Goal: Task Accomplishment & Management: Complete application form

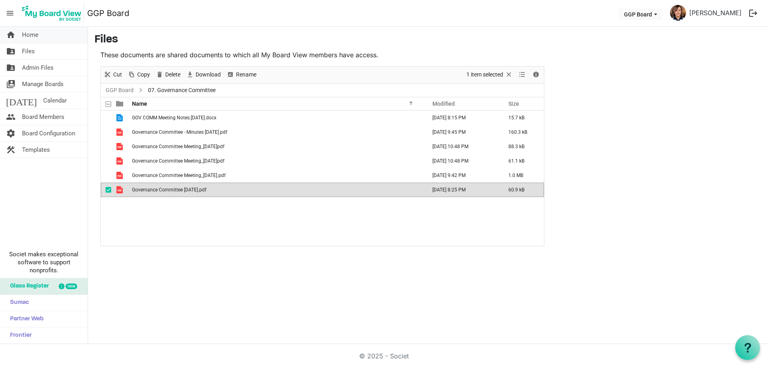
click at [34, 35] on span "Home" at bounding box center [30, 35] width 16 height 16
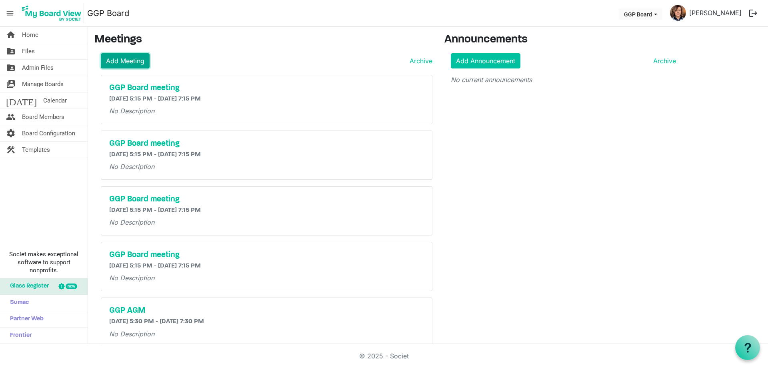
click at [127, 57] on link "Add Meeting" at bounding box center [125, 60] width 49 height 15
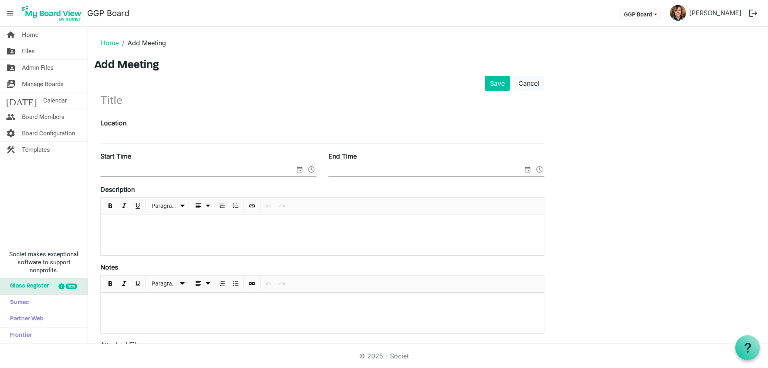
click at [182, 104] on input "text" at bounding box center [322, 100] width 444 height 19
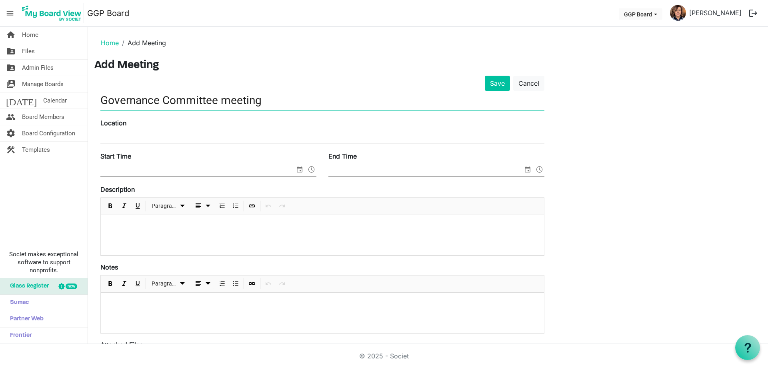
type input "Governance Committee meeting"
click at [202, 128] on div "Location" at bounding box center [322, 131] width 456 height 27
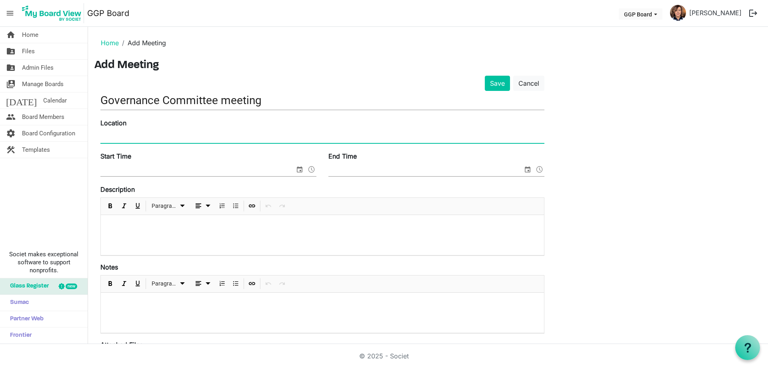
click at [186, 134] on input "Location" at bounding box center [322, 137] width 444 height 12
click at [150, 138] on input "920 10th Street East, at Chanda's" at bounding box center [322, 137] width 444 height 12
click at [181, 138] on input "920 10th Street East, at Chanda's" at bounding box center [322, 137] width 444 height 12
type input "920 10th Street East"
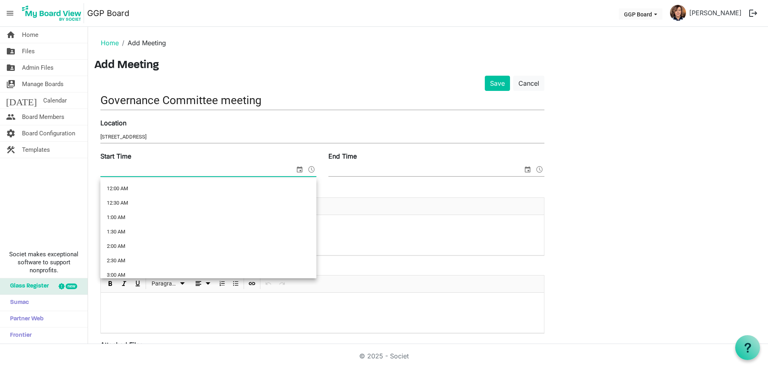
click at [311, 168] on span at bounding box center [312, 169] width 10 height 10
click at [197, 235] on li "10:00 AM" at bounding box center [208, 236] width 216 height 14
type input "10/14/2025 10:00 AM"
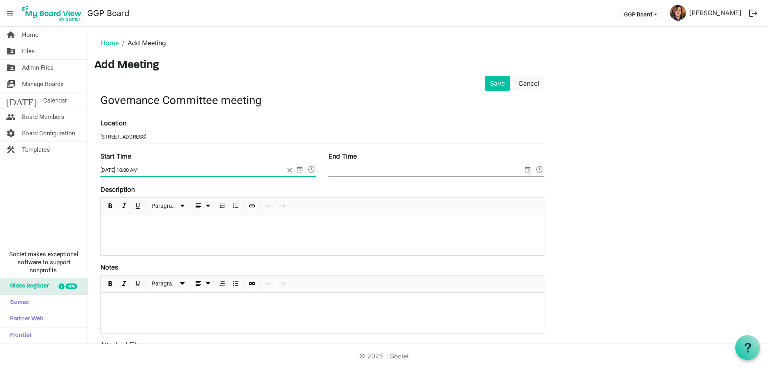
click at [540, 166] on span at bounding box center [540, 169] width 10 height 10
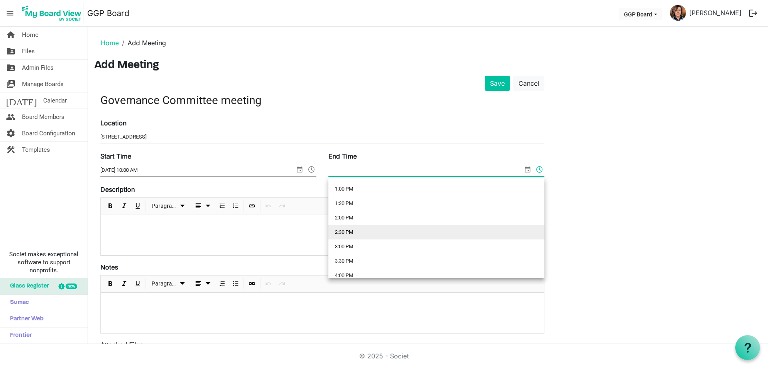
scroll to position [360, 0]
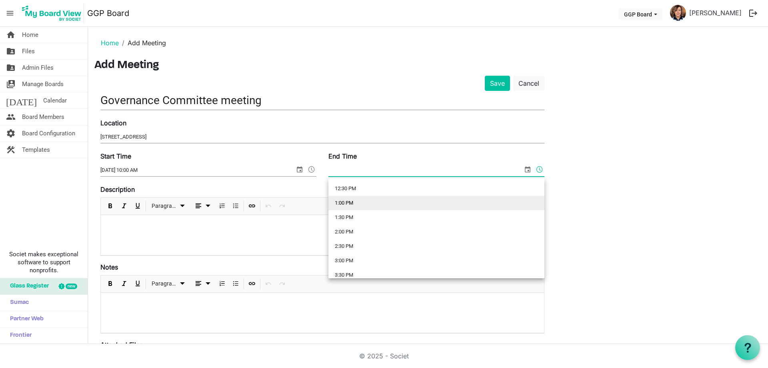
click at [462, 204] on li "1:00 PM" at bounding box center [436, 203] width 216 height 14
type input "10/14/2025 1:00 PM"
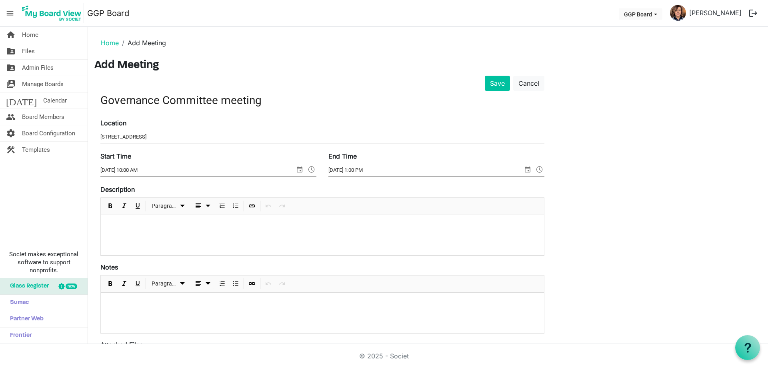
click at [585, 201] on div "Save Cancel Governance Committee meeting Location 920 10th Street East Start Ti…" at bounding box center [427, 291] width 667 height 430
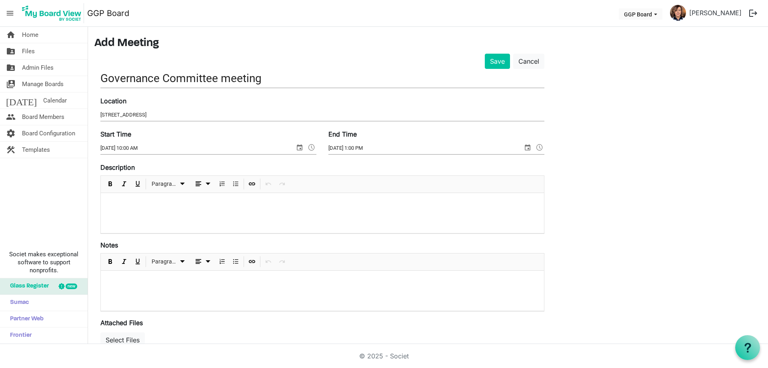
scroll to position [40, 0]
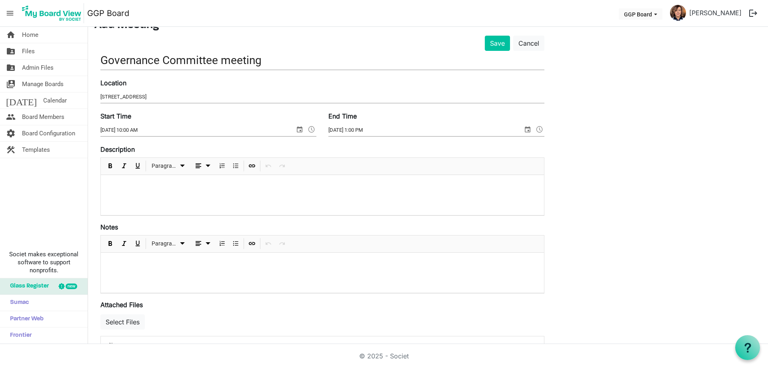
click at [245, 192] on div at bounding box center [322, 195] width 443 height 40
click at [318, 187] on p "We'll meet at Chanda's and power through the Board Governance policy manual" at bounding box center [322, 185] width 430 height 8
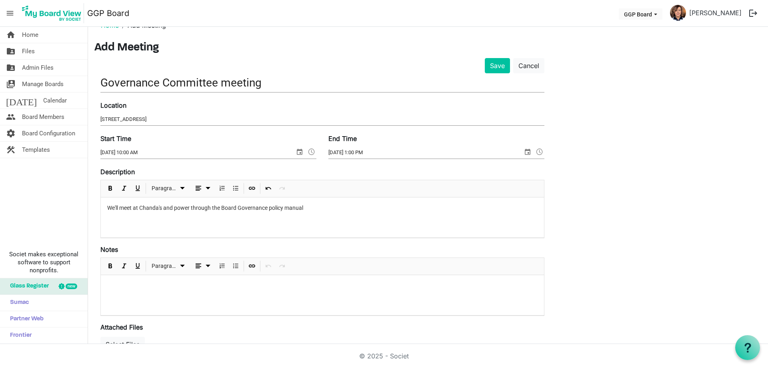
scroll to position [0, 0]
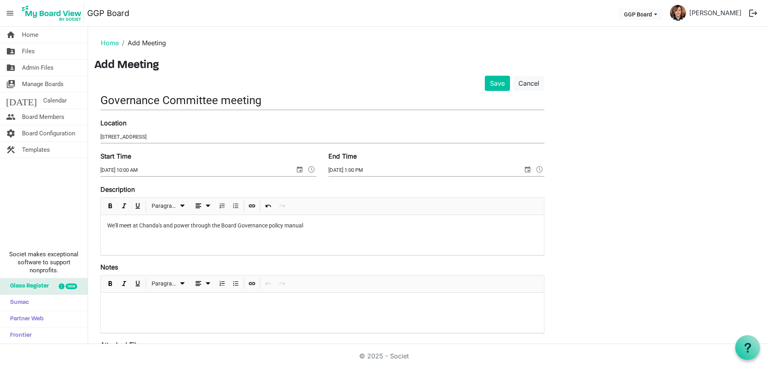
drag, startPoint x: 314, startPoint y: 222, endPoint x: 118, endPoint y: 220, distance: 196.4
click at [108, 224] on p "We'll meet at Chanda's and power through the Board Governance policy manual" at bounding box center [322, 225] width 430 height 8
copy p "We'll meet at Chanda's and power through the Board Governance policy manual"
click at [404, 238] on div "We'll meet at Chanda's and power through the Board Governance policy manual" at bounding box center [322, 235] width 443 height 40
click at [429, 239] on div "We'll meet at Chanda's and power through the Board Governance policy manual. Ha…" at bounding box center [322, 235] width 443 height 40
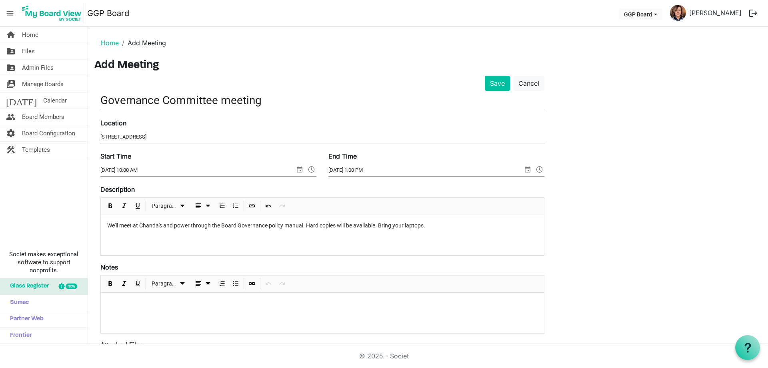
click at [341, 232] on div "We'll meet at Chanda's and power through the Board Governance policy manual. Ha…" at bounding box center [322, 235] width 443 height 40
drag, startPoint x: 454, startPoint y: 224, endPoint x: 108, endPoint y: 233, distance: 346.1
click at [108, 233] on div "We'll meet at Chanda's and power through the Board Governance policy manual. Ha…" at bounding box center [322, 235] width 443 height 40
copy p "We'll meet at Chanda's and power through the Board Governance policy manual. Ha…"
click at [411, 276] on div "Paragraph" at bounding box center [322, 283] width 443 height 17
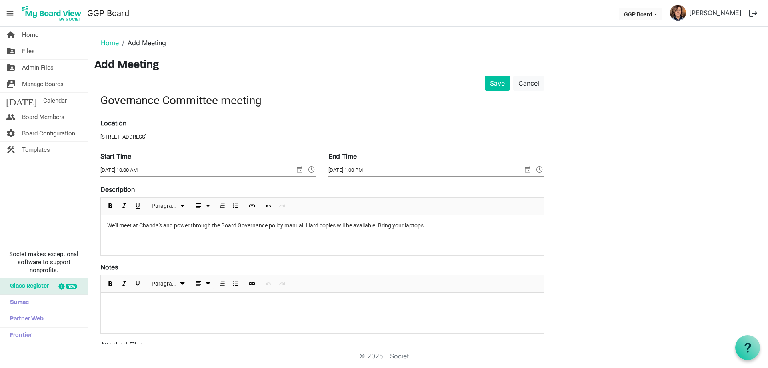
drag, startPoint x: 433, startPoint y: 226, endPoint x: 102, endPoint y: 218, distance: 330.5
click at [102, 218] on div "We'll meet at Chanda's and power through the Board Governance policy manual. Ha…" at bounding box center [322, 235] width 443 height 40
copy p "We'll meet at Chanda's and power through the Board Governance policy manual. Ha…"
click at [347, 260] on form "Save Cancel Governance Committee meeting Location 920 10th Street East Start Ti…" at bounding box center [322, 287] width 444 height 423
drag, startPoint x: 440, startPoint y: 226, endPoint x: 107, endPoint y: 234, distance: 332.9
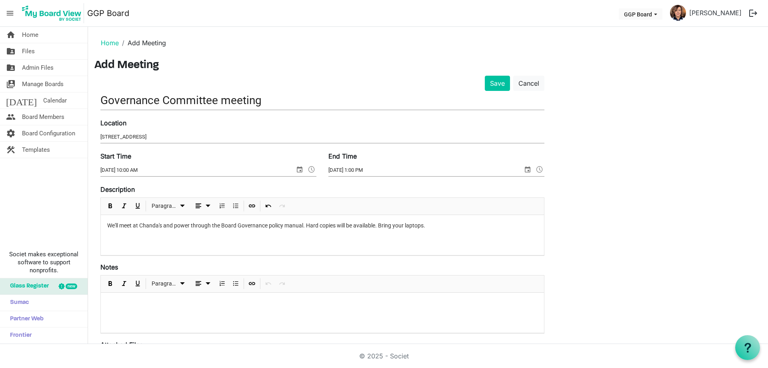
click at [107, 234] on div "We'll meet at Chanda's and power through the Board Governance policy manual. Ha…" at bounding box center [322, 235] width 443 height 40
click at [362, 224] on p "Meeting at Chanda’s to go through the Board Governance Policy Manual. Hard copi…" at bounding box center [322, 225] width 430 height 8
click at [441, 226] on p "Meeting at Chanda’s to go through the Board Governance Policy Manual. Hard copi…" at bounding box center [322, 225] width 430 height 8
click at [477, 235] on div "Meeting at Chanda’s to go through the Board Governance Policy Manual. Hard copi…" at bounding box center [322, 235] width 443 height 40
click at [495, 78] on button "Save" at bounding box center [497, 83] width 25 height 15
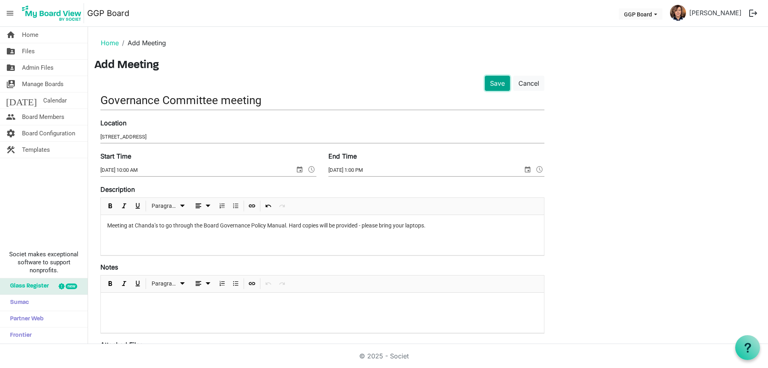
click at [493, 82] on button "Save" at bounding box center [497, 83] width 25 height 15
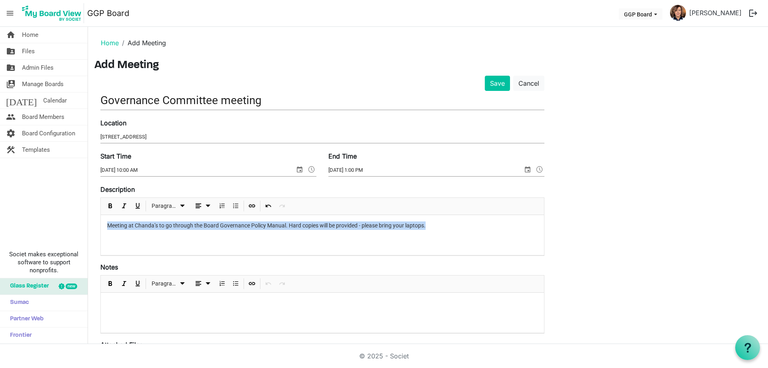
drag, startPoint x: 432, startPoint y: 224, endPoint x: 62, endPoint y: 226, distance: 370.4
click at [62, 226] on div "home Home folder_shared Files folder_shared Admin Files switch_account Manage B…" at bounding box center [384, 185] width 768 height 317
copy p "Meeting at Chanda’s to go through the Board Governance Policy Manual. Hard copi…"
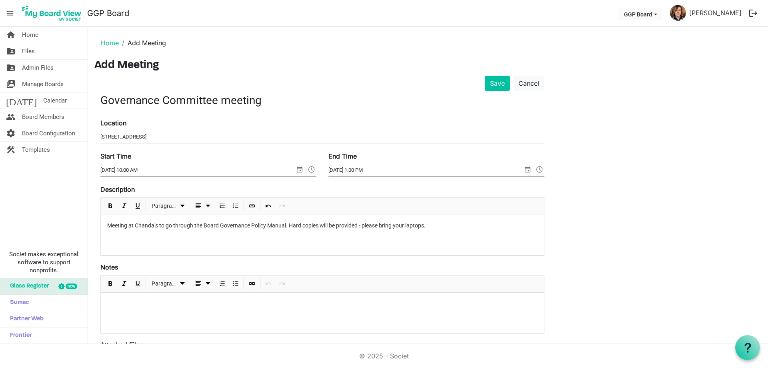
click at [665, 104] on div "Save Cancel Governance Committee meeting Location 920 10th Street East Start Ti…" at bounding box center [427, 291] width 667 height 430
click at [493, 82] on button "Save" at bounding box center [497, 83] width 25 height 15
click at [38, 34] on span "Home" at bounding box center [30, 35] width 16 height 16
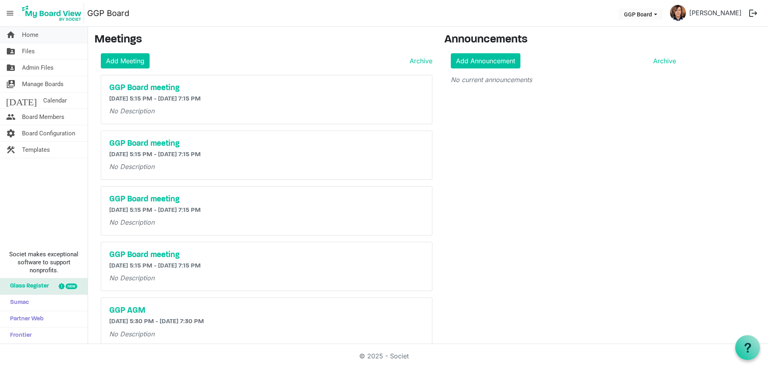
click at [36, 29] on span "Home" at bounding box center [30, 35] width 16 height 16
click at [125, 60] on link "Add Meeting" at bounding box center [125, 60] width 49 height 15
